Goal: Task Accomplishment & Management: Use online tool/utility

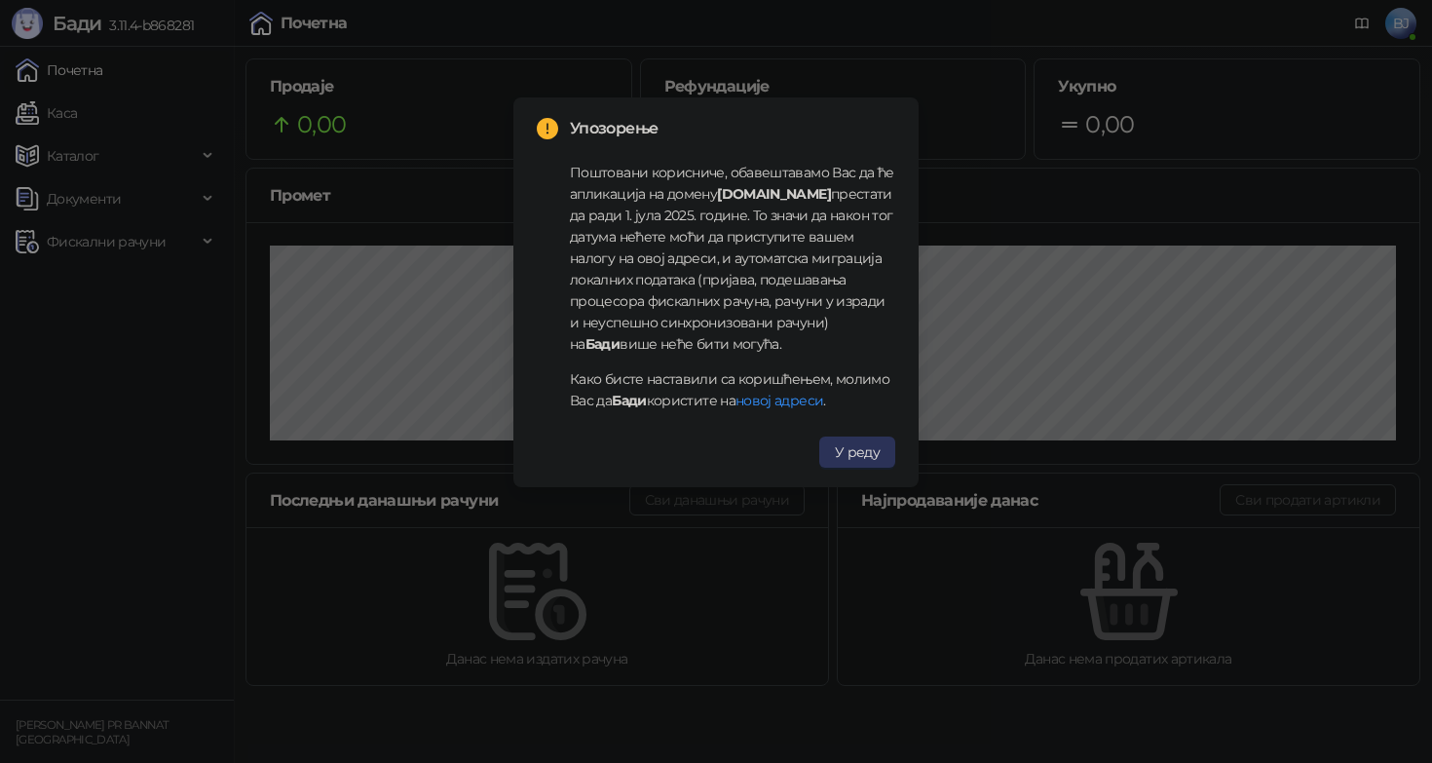
click at [857, 452] on span "У реду" at bounding box center [857, 452] width 45 height 18
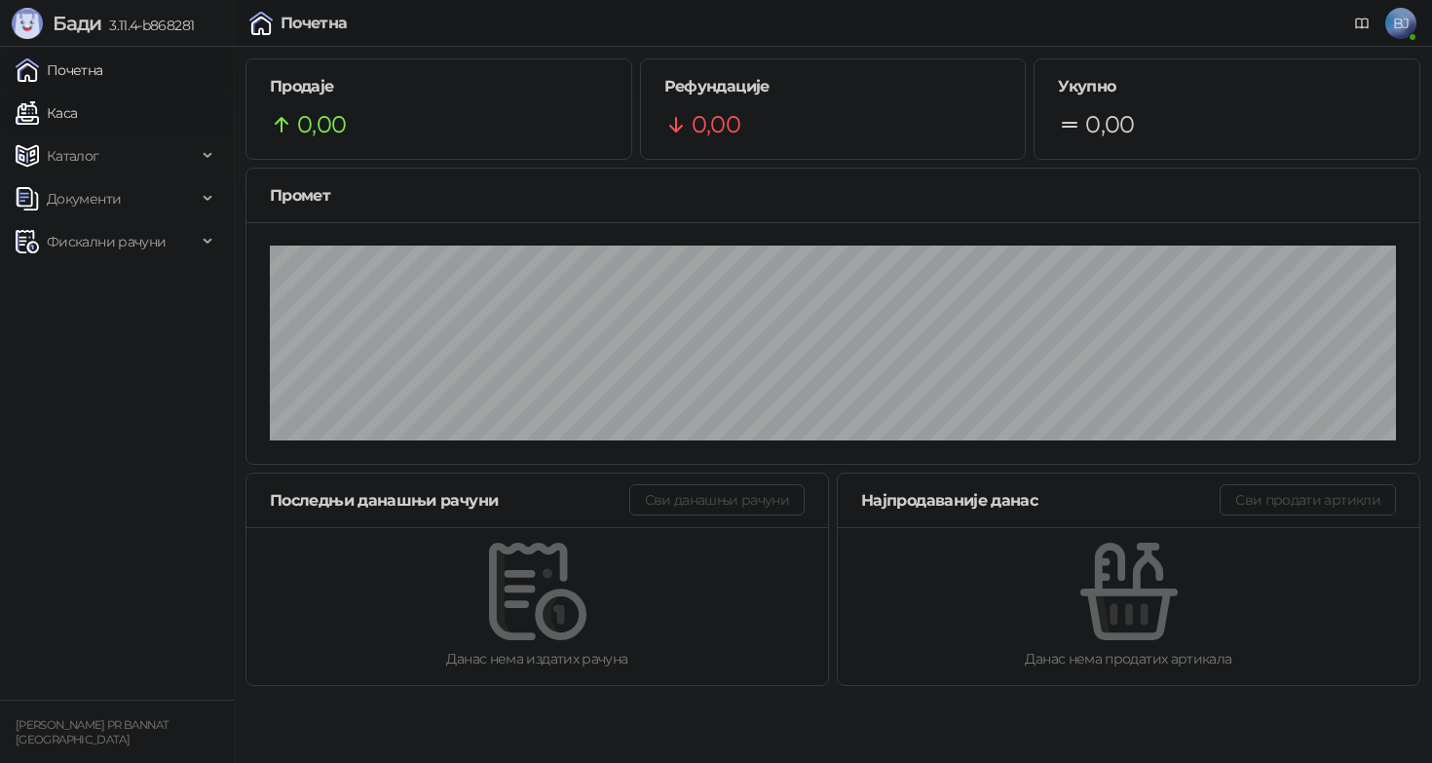
click at [70, 119] on link "Каса" at bounding box center [46, 113] width 61 height 39
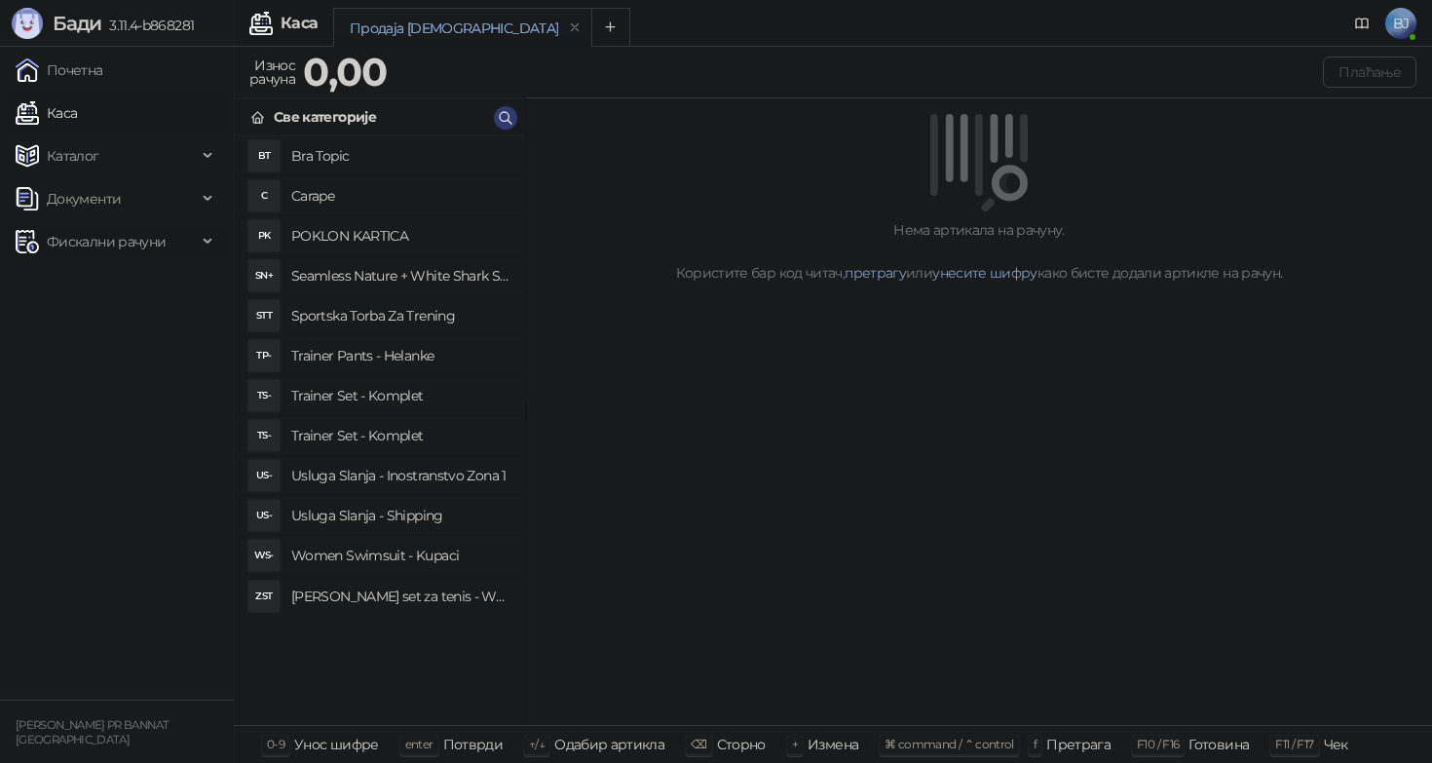
click at [148, 233] on span "Фискални рачуни" at bounding box center [106, 241] width 119 height 39
click at [113, 291] on link "Издати рачуни" at bounding box center [88, 284] width 131 height 39
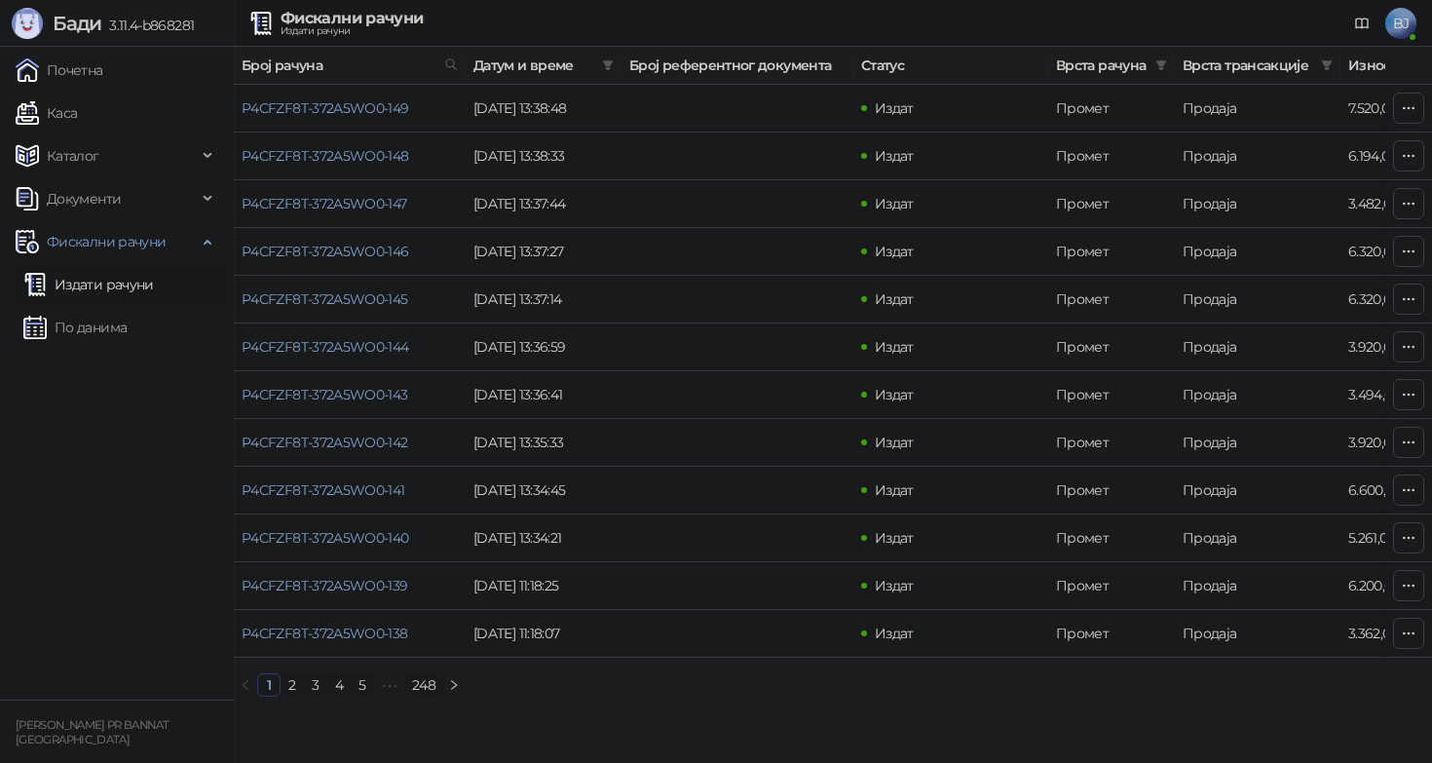
click at [292, 688] on link "2" at bounding box center [292, 684] width 21 height 21
click at [317, 681] on link "3" at bounding box center [315, 684] width 21 height 21
click at [326, 203] on link "P4CFZF8T-372A5WO0-127" at bounding box center [325, 204] width 166 height 18
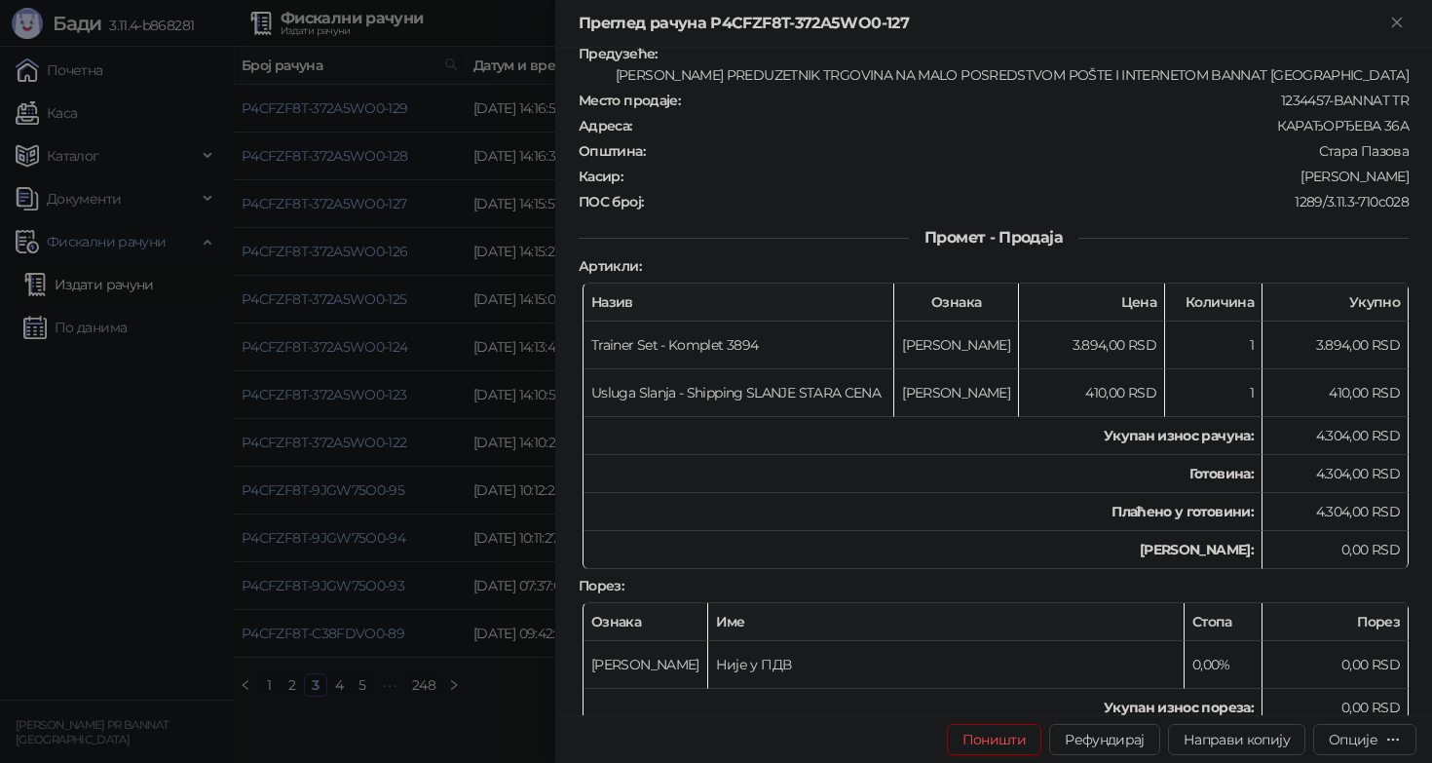
scroll to position [84, 0]
click at [1107, 733] on button "Рефундирај" at bounding box center [1104, 739] width 111 height 31
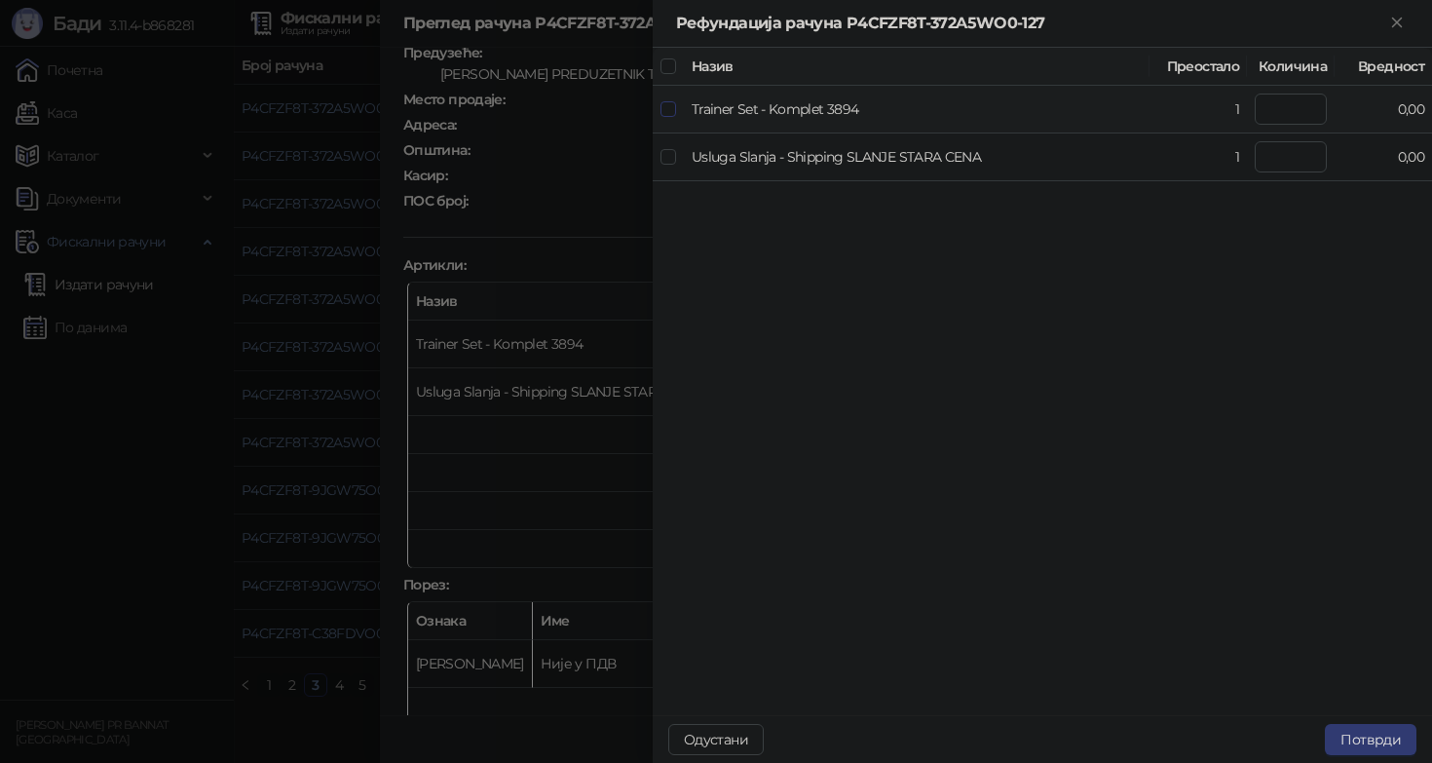
type input "*"
click at [1362, 729] on button "Потврди" at bounding box center [1371, 739] width 92 height 31
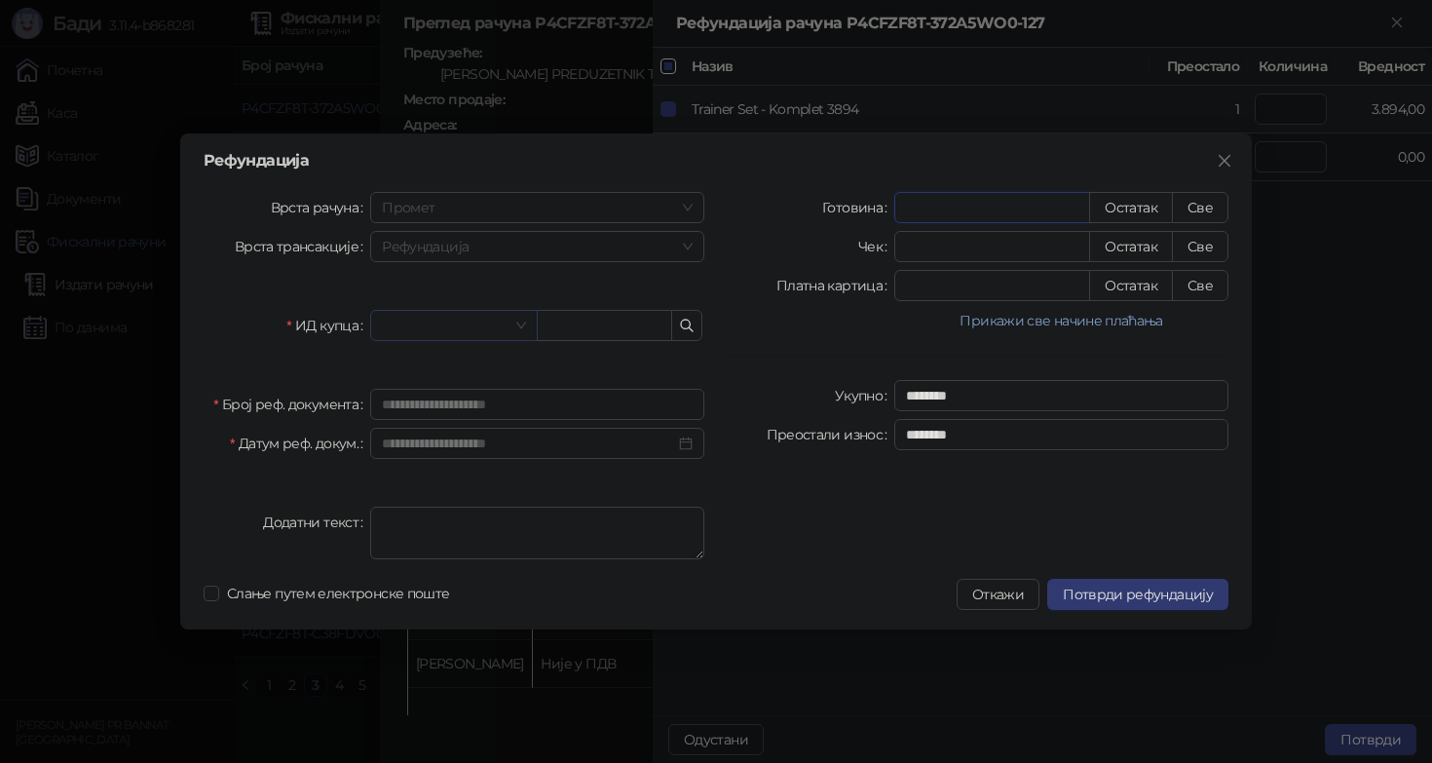
click at [520, 324] on span at bounding box center [453, 325] width 143 height 29
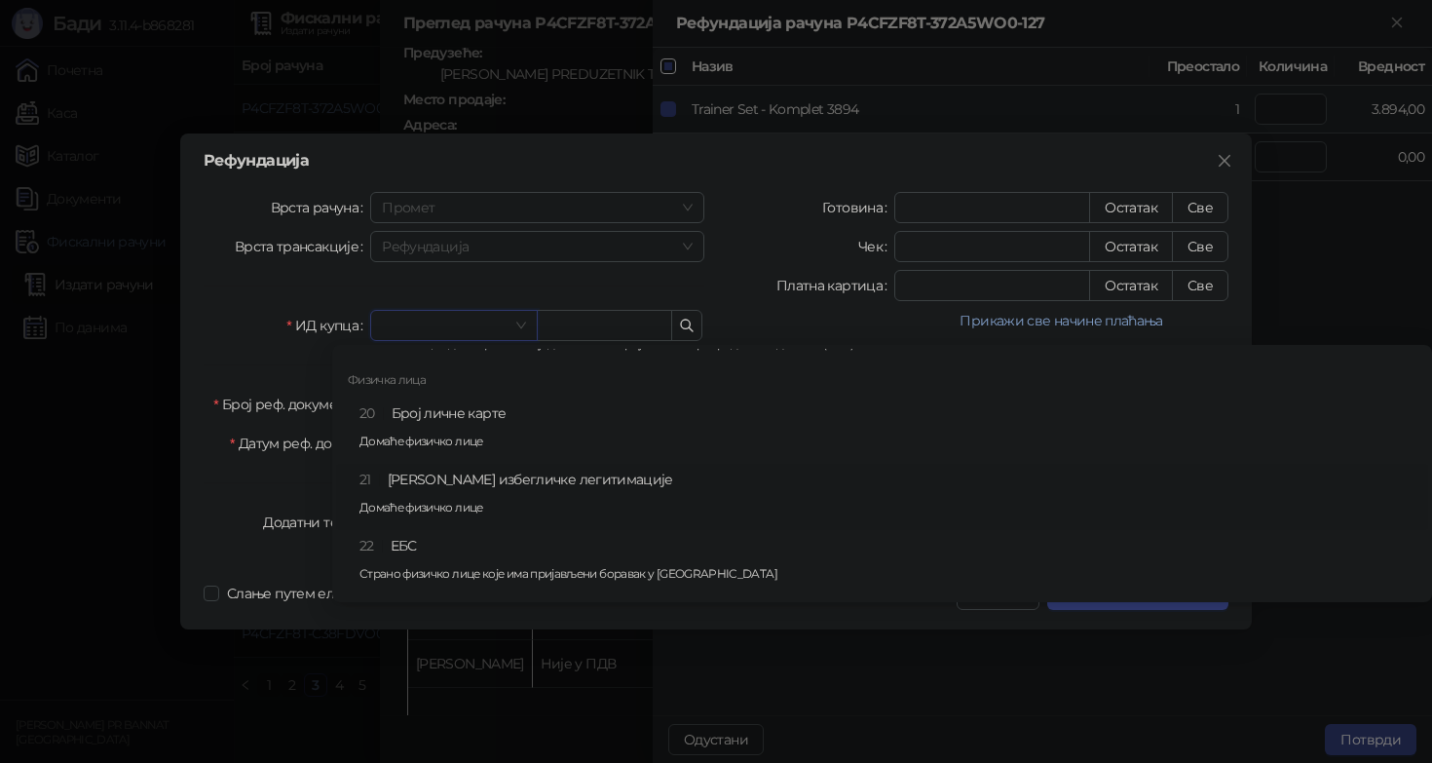
scroll to position [498, 0]
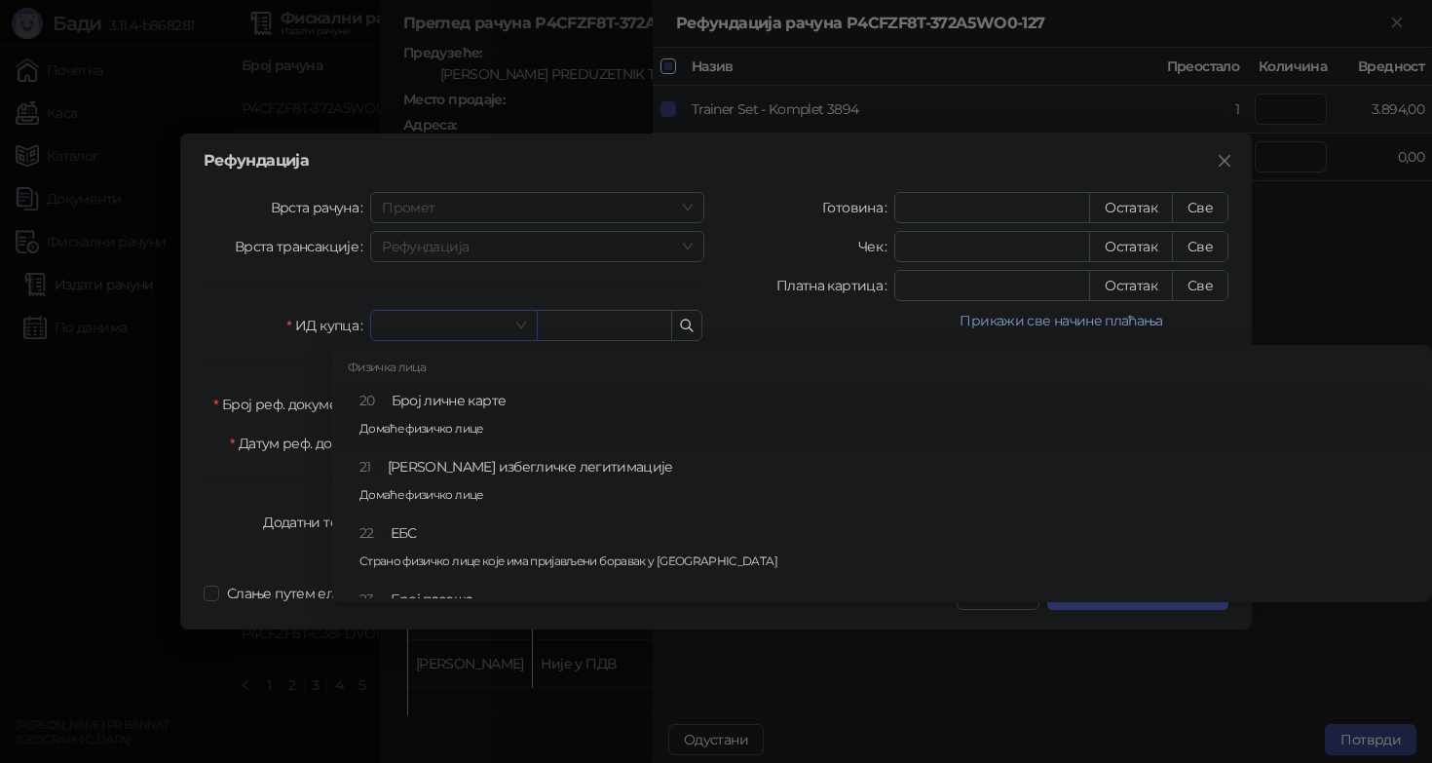
click at [480, 403] on div "20 Број личне карте Домаће физичко лице" at bounding box center [887, 418] width 1057 height 57
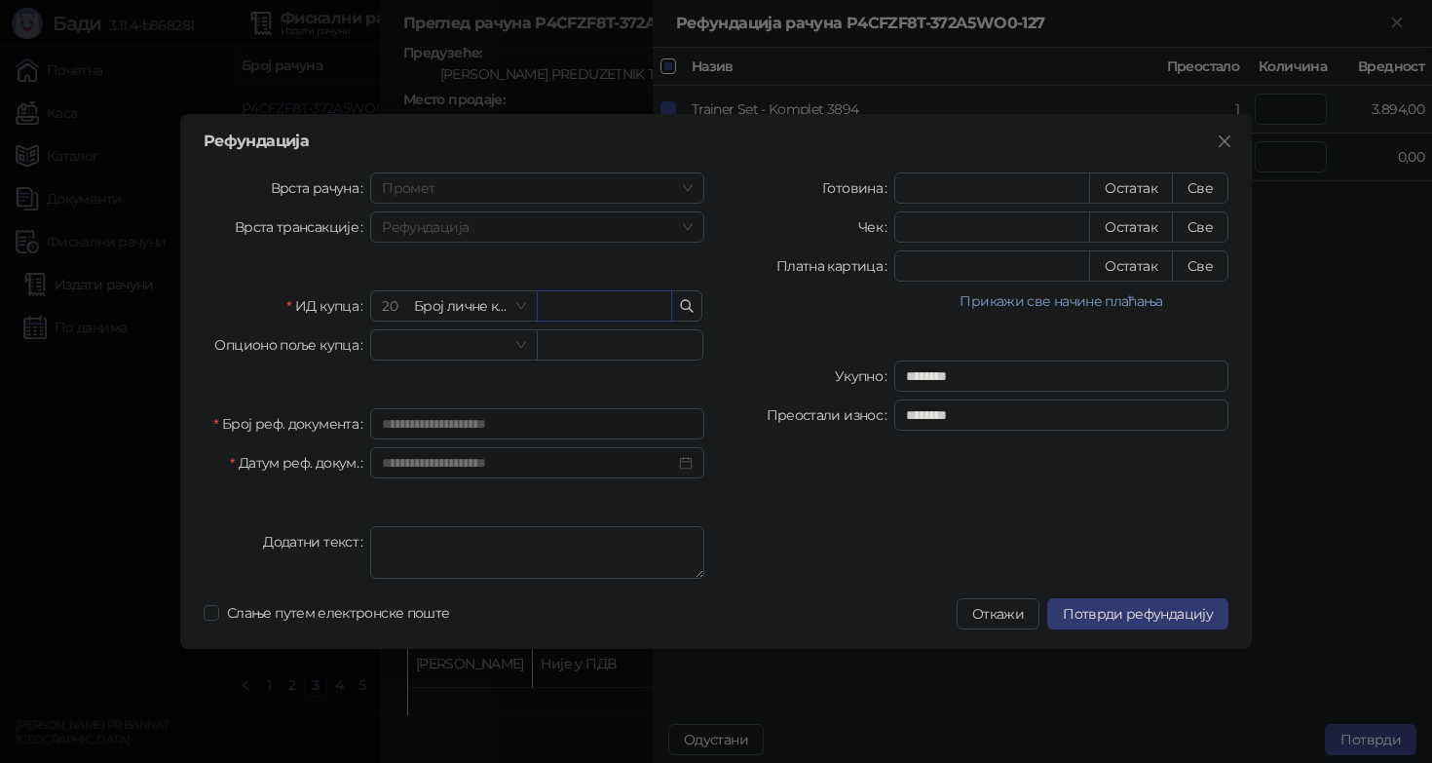
click at [593, 302] on input "text" at bounding box center [604, 305] width 135 height 31
type input "********"
click at [1205, 190] on button "Све" at bounding box center [1200, 187] width 57 height 31
type input "****"
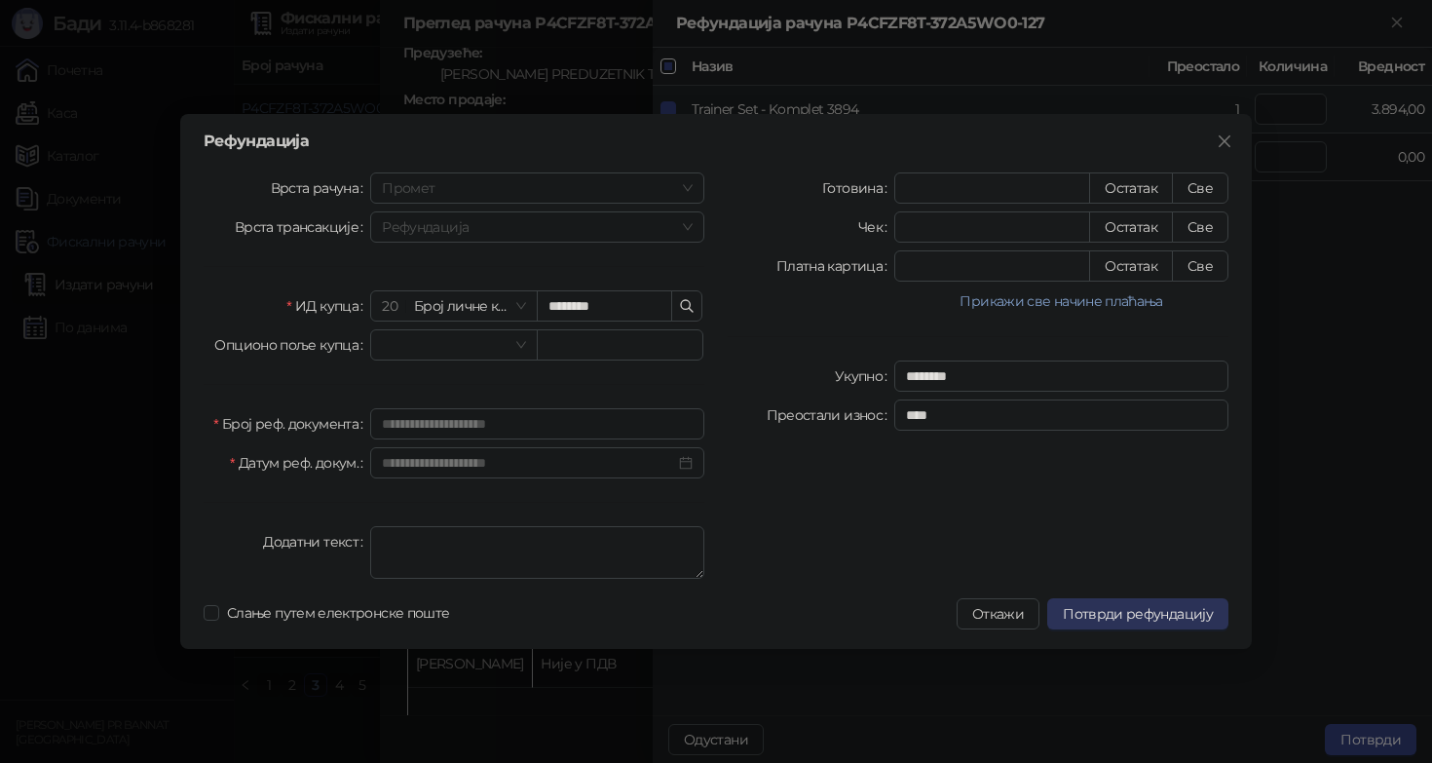
click at [1167, 604] on button "Потврди рефундацију" at bounding box center [1137, 613] width 181 height 31
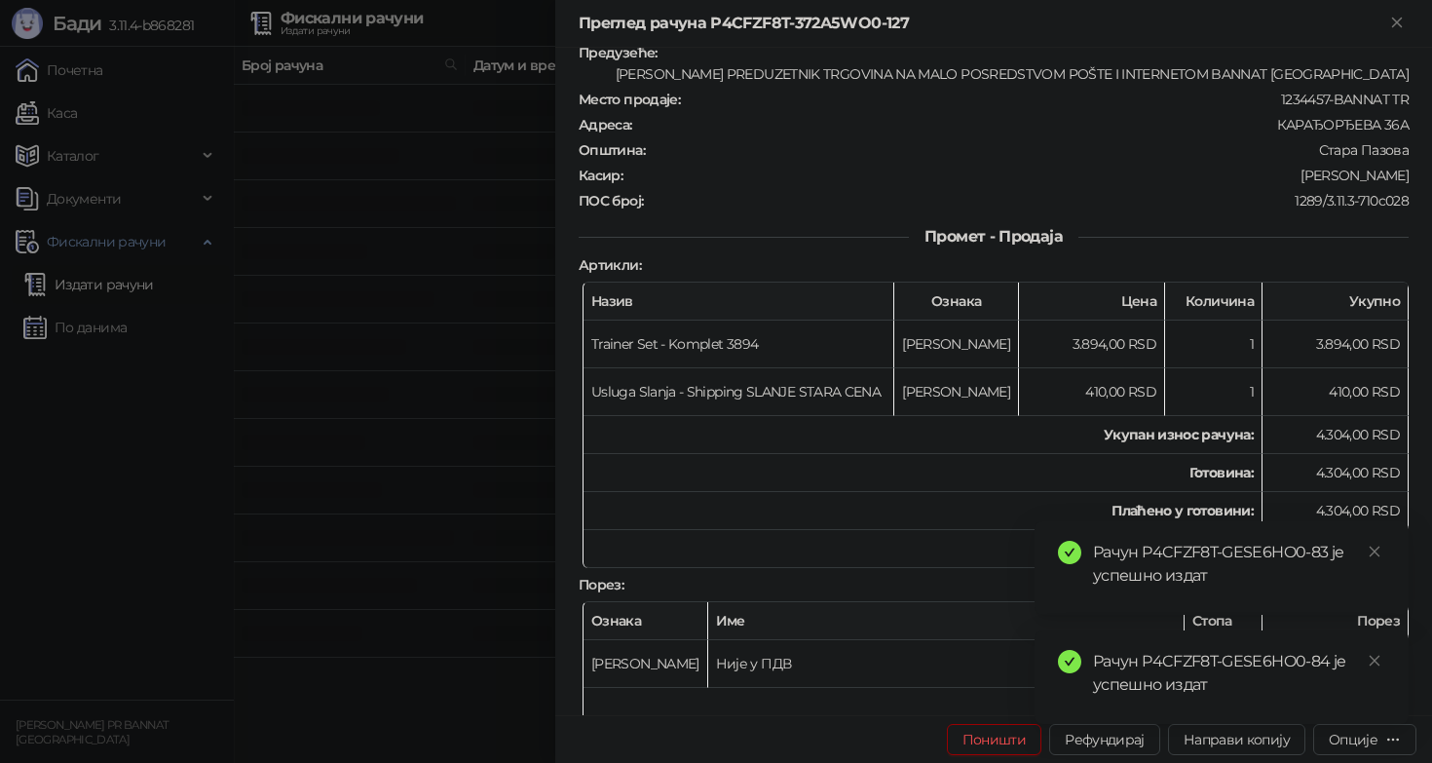
click at [401, 405] on div at bounding box center [716, 381] width 1432 height 763
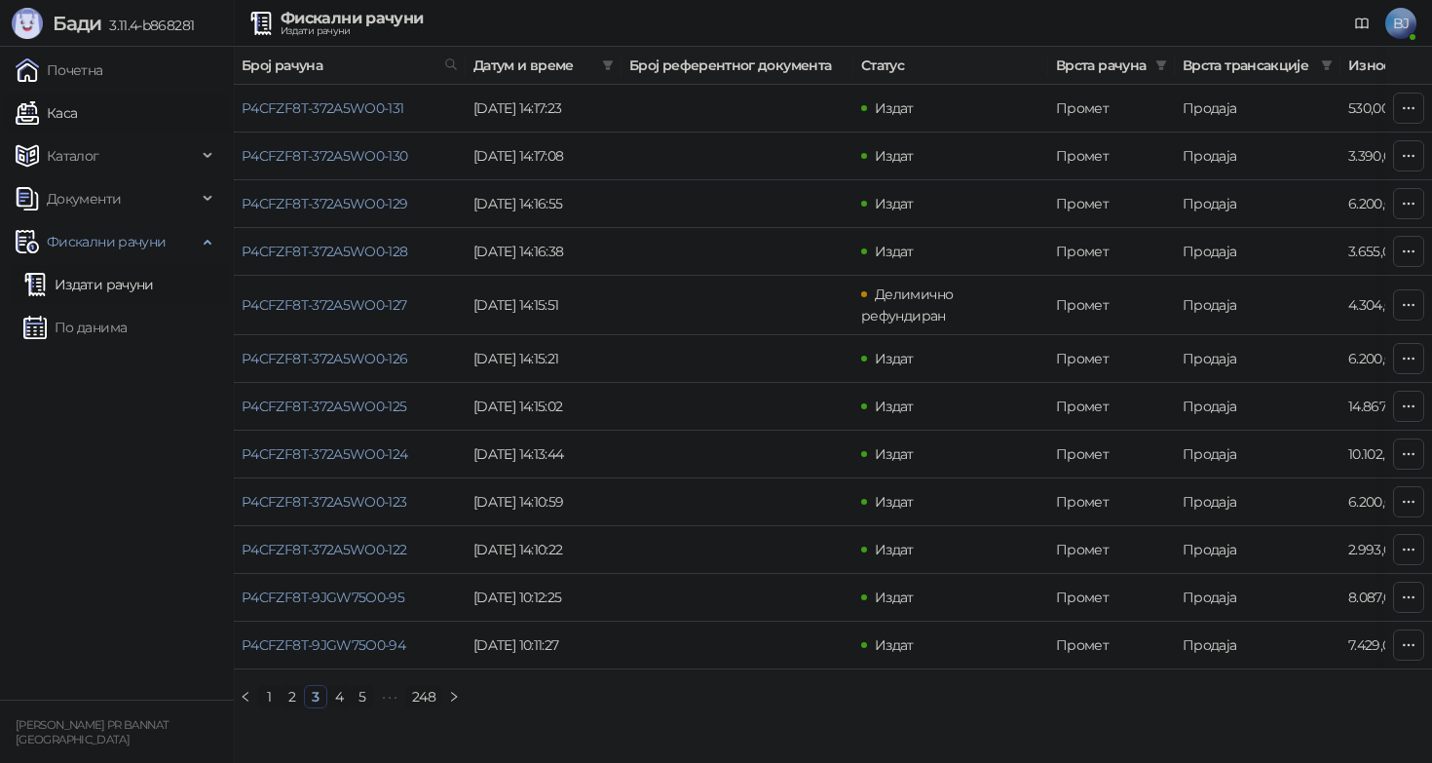
click at [70, 113] on link "Каса" at bounding box center [46, 113] width 61 height 39
